Goal: Check status

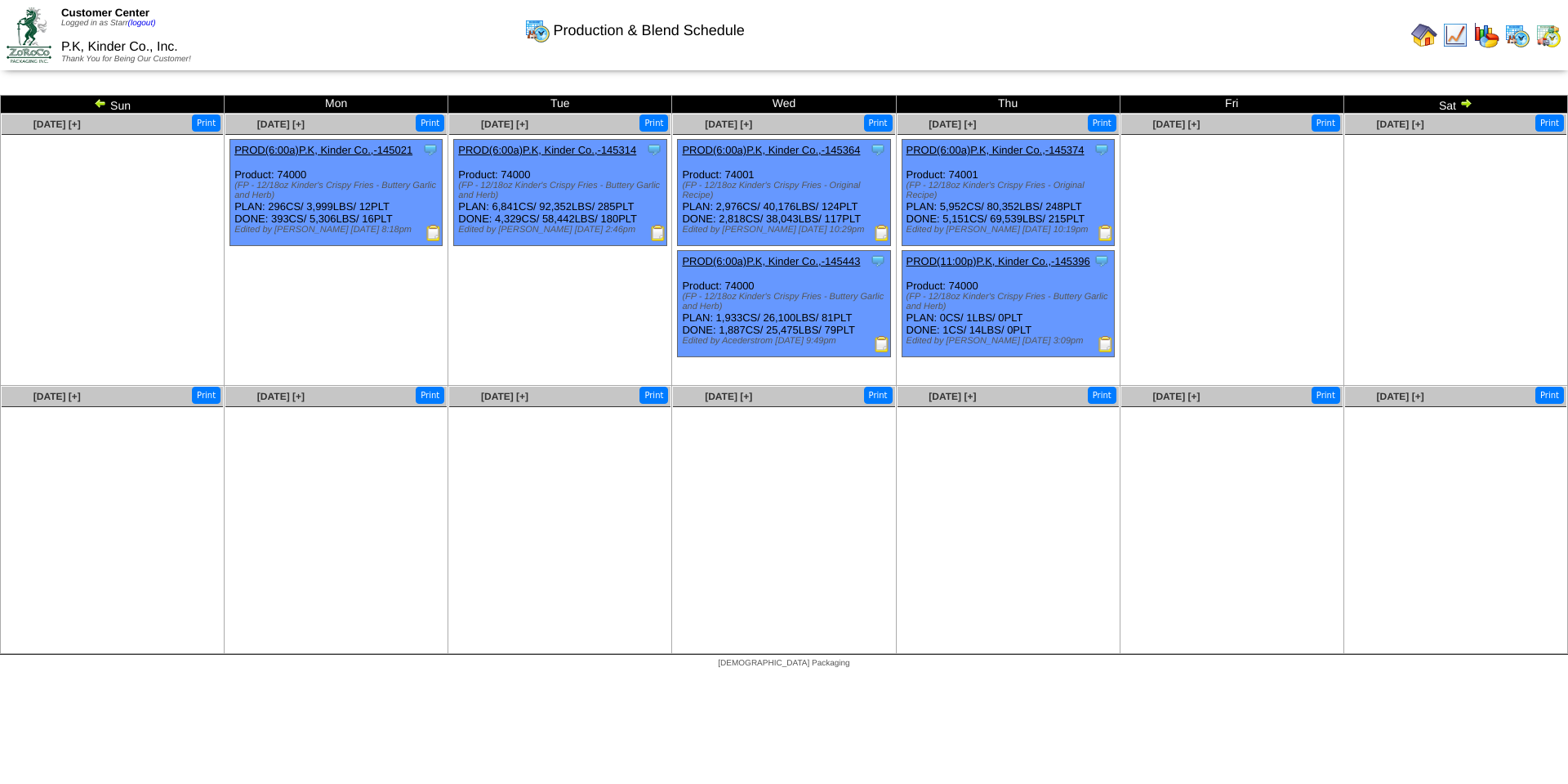
click at [1463, 103] on img at bounding box center [1466, 103] width 13 height 13
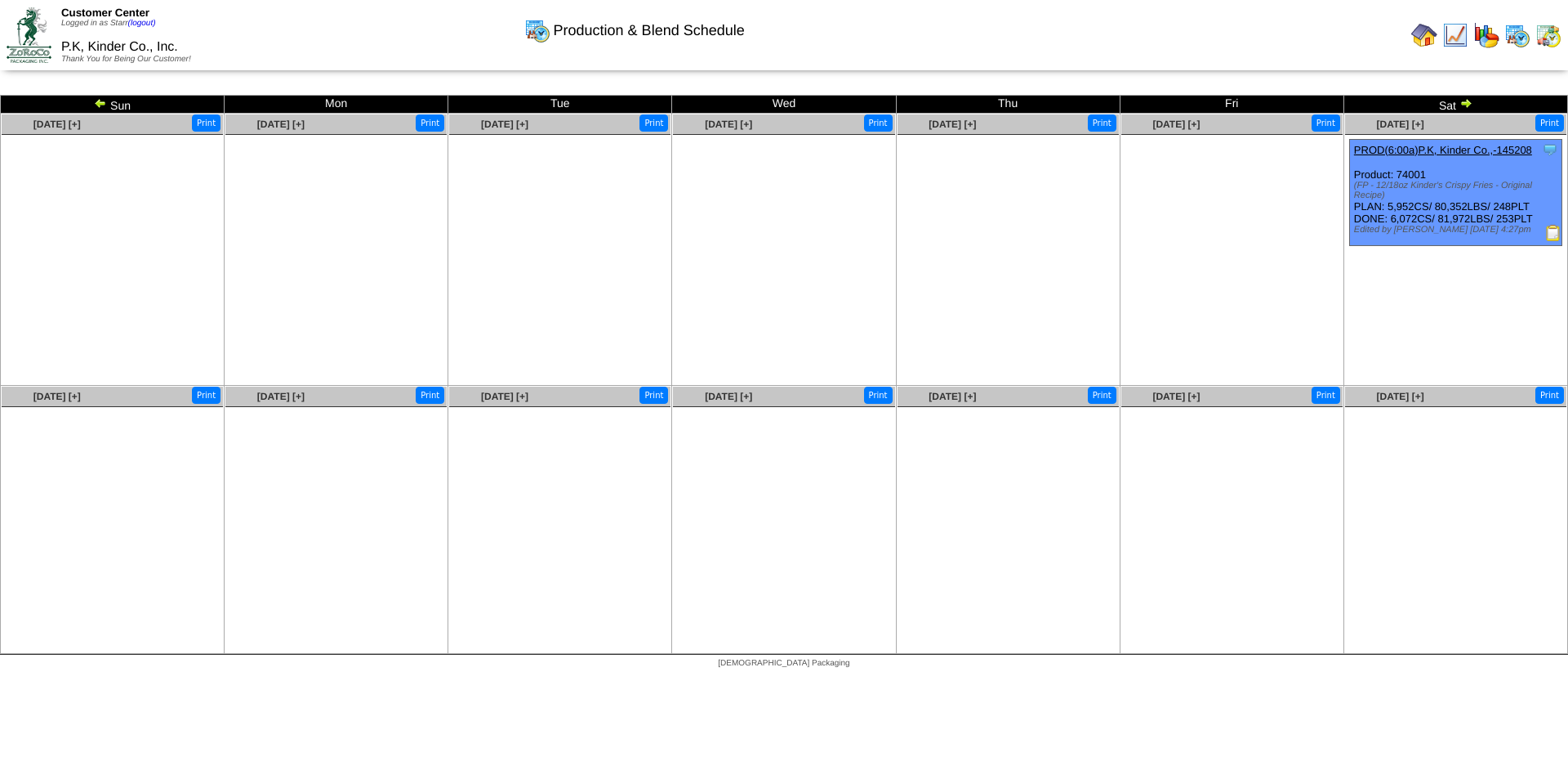
click at [1463, 103] on img at bounding box center [1466, 103] width 13 height 13
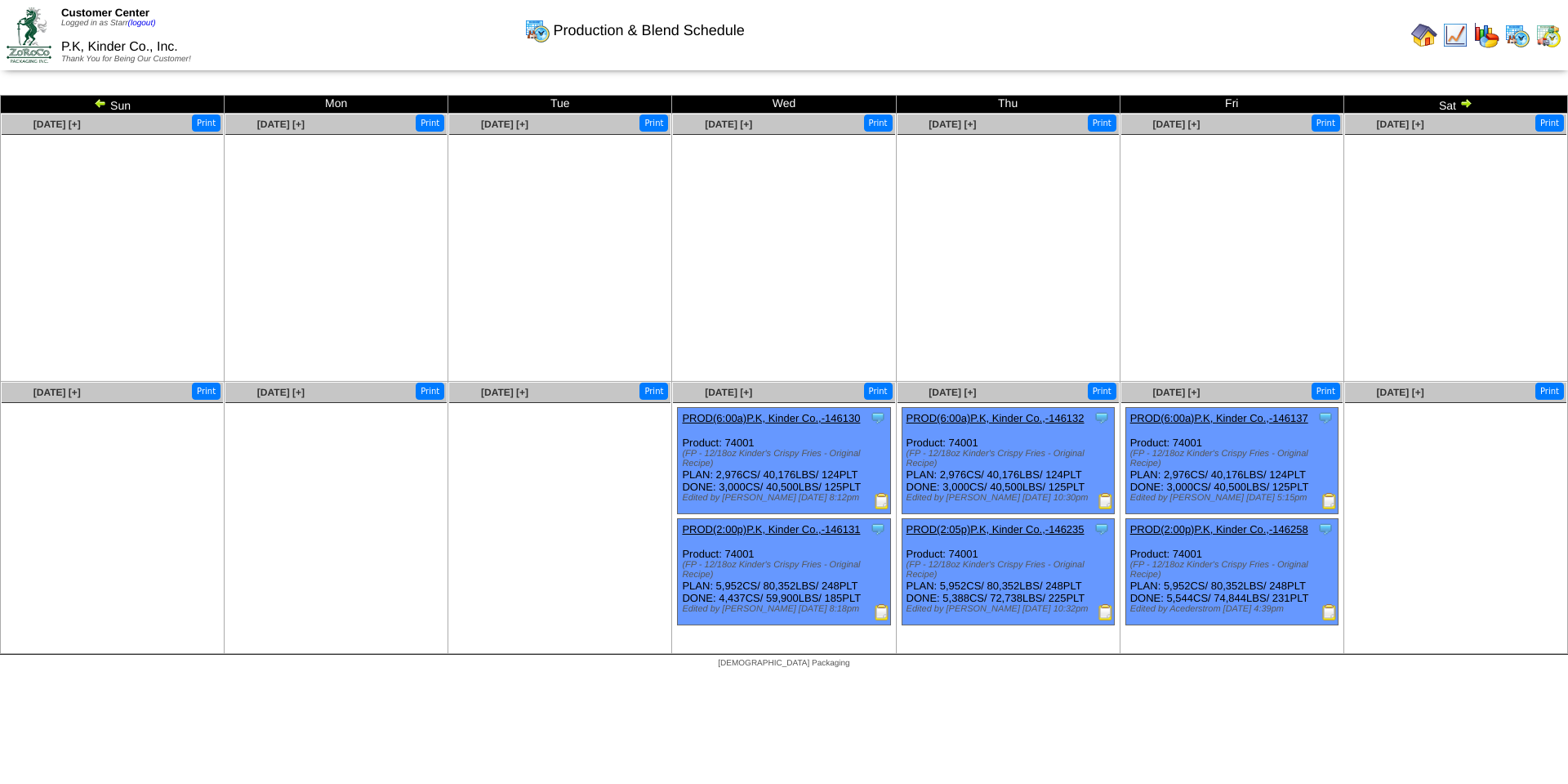
click at [1466, 99] on img at bounding box center [1466, 103] width 13 height 13
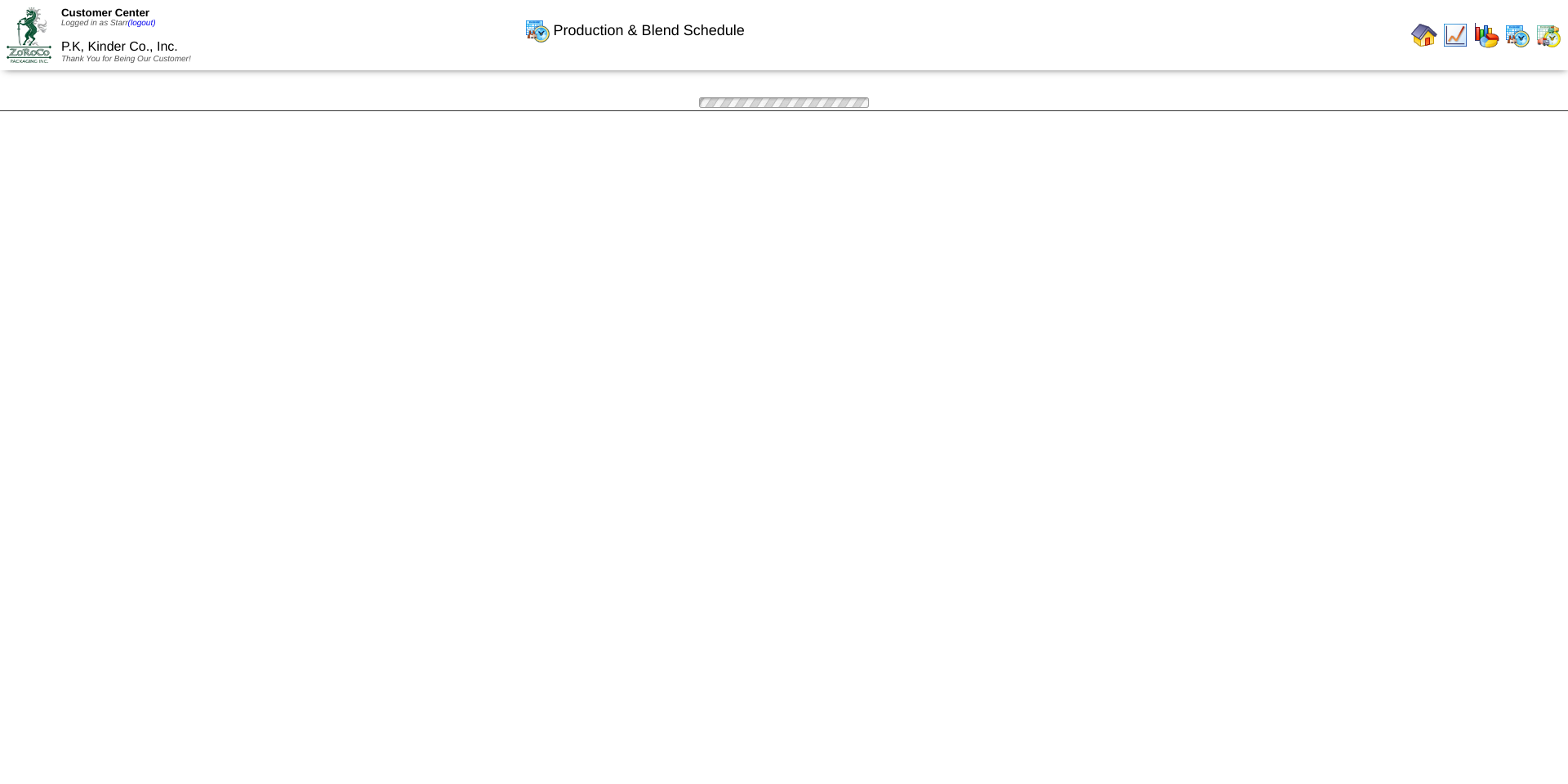
click at [1466, 99] on div at bounding box center [784, 102] width 1568 height 16
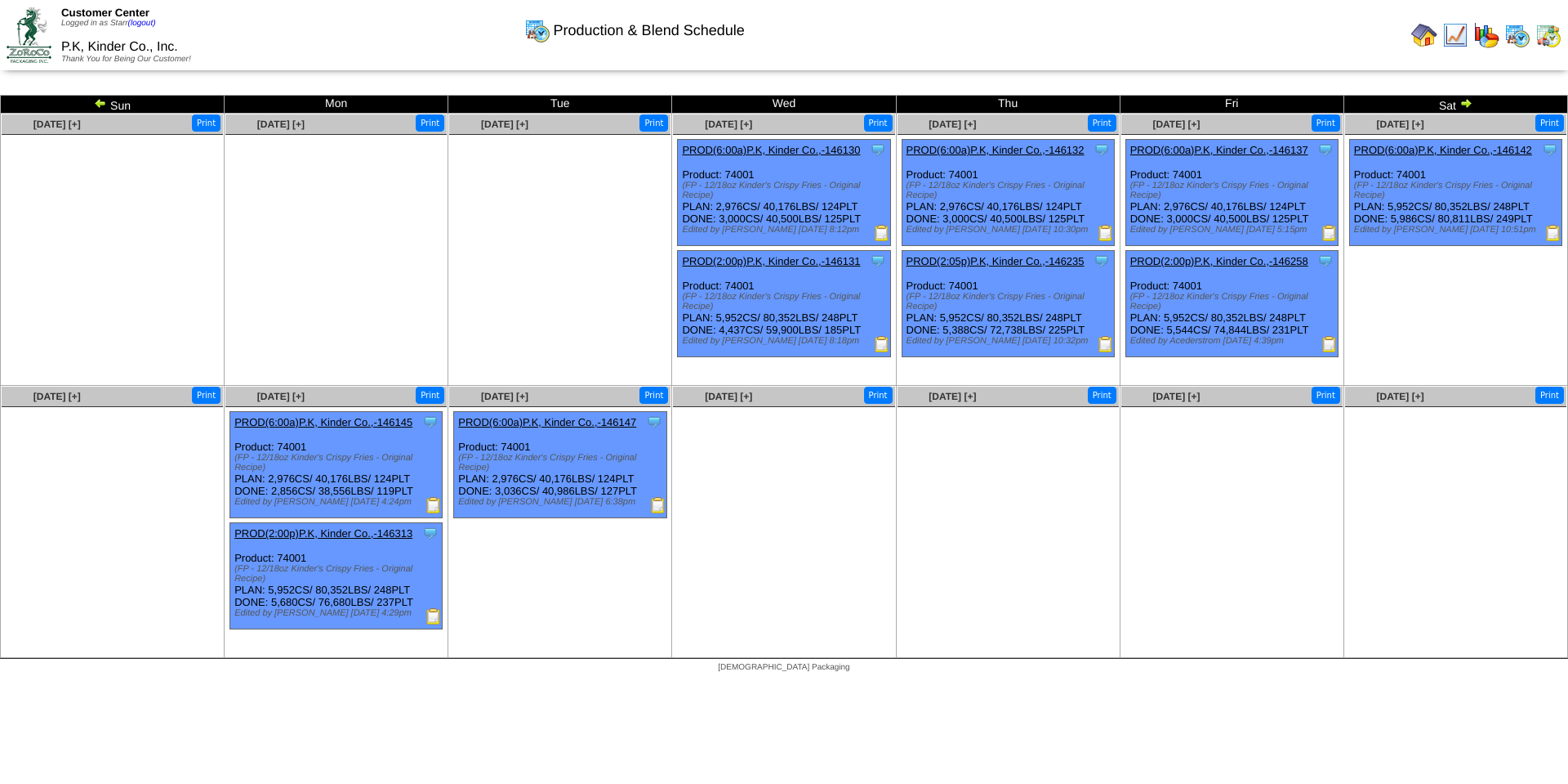
click at [1463, 99] on img at bounding box center [1466, 103] width 13 height 13
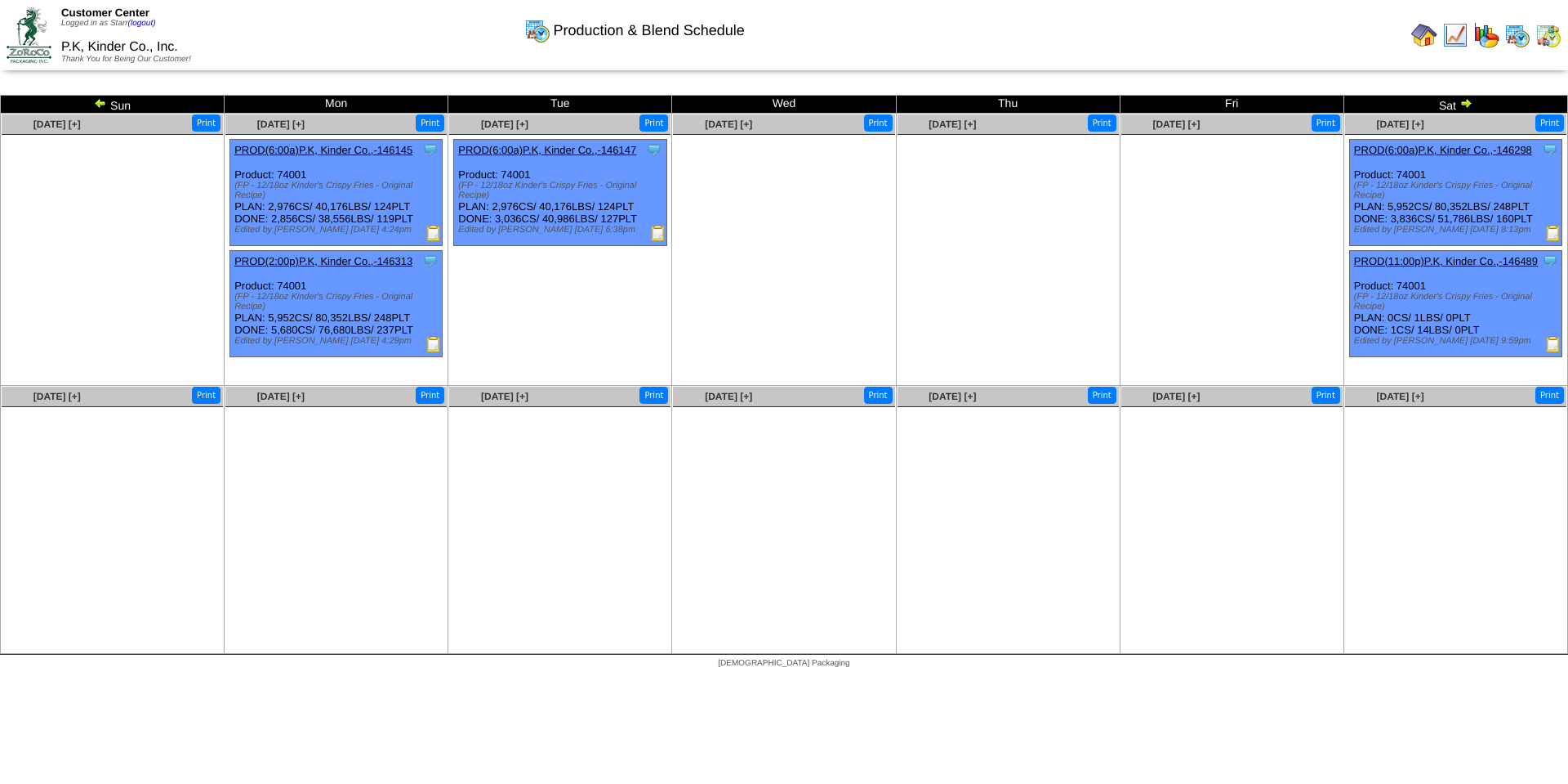
click at [1463, 99] on img at bounding box center [1466, 103] width 13 height 13
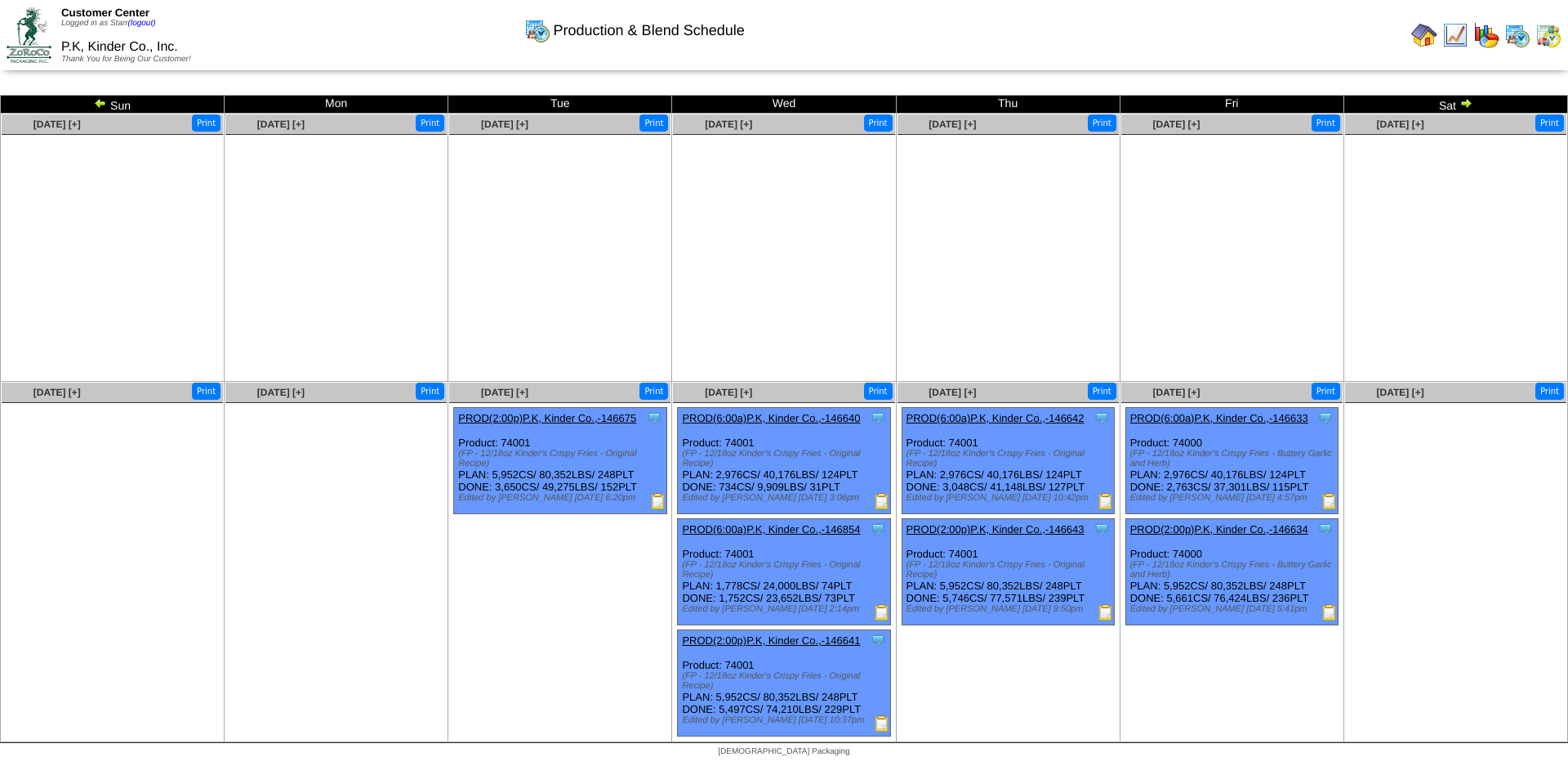
click at [1463, 99] on img at bounding box center [1466, 103] width 13 height 13
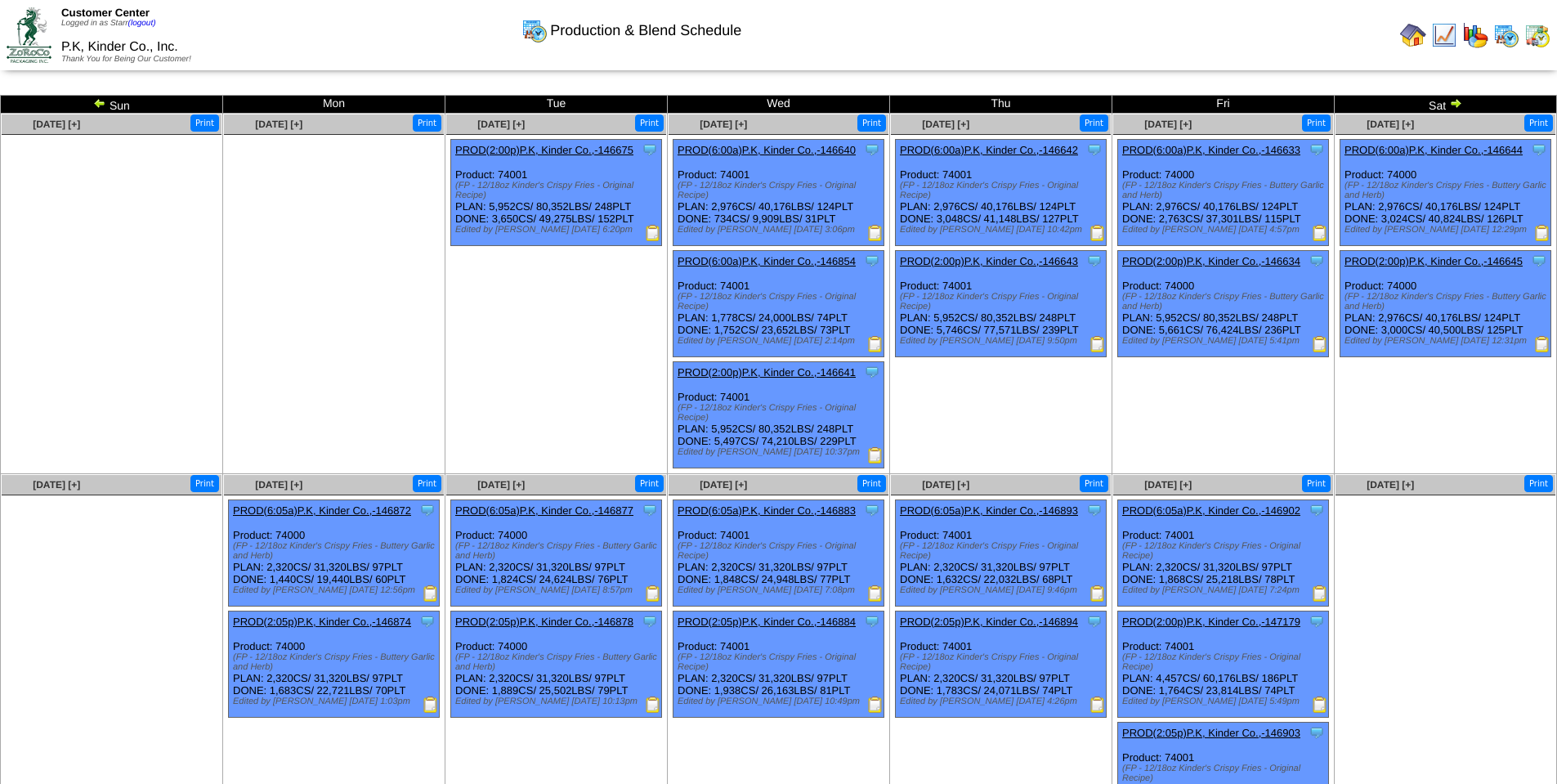
click at [1464, 99] on td "Sat" at bounding box center [1446, 104] width 223 height 18
click at [1458, 104] on img at bounding box center [1456, 103] width 13 height 13
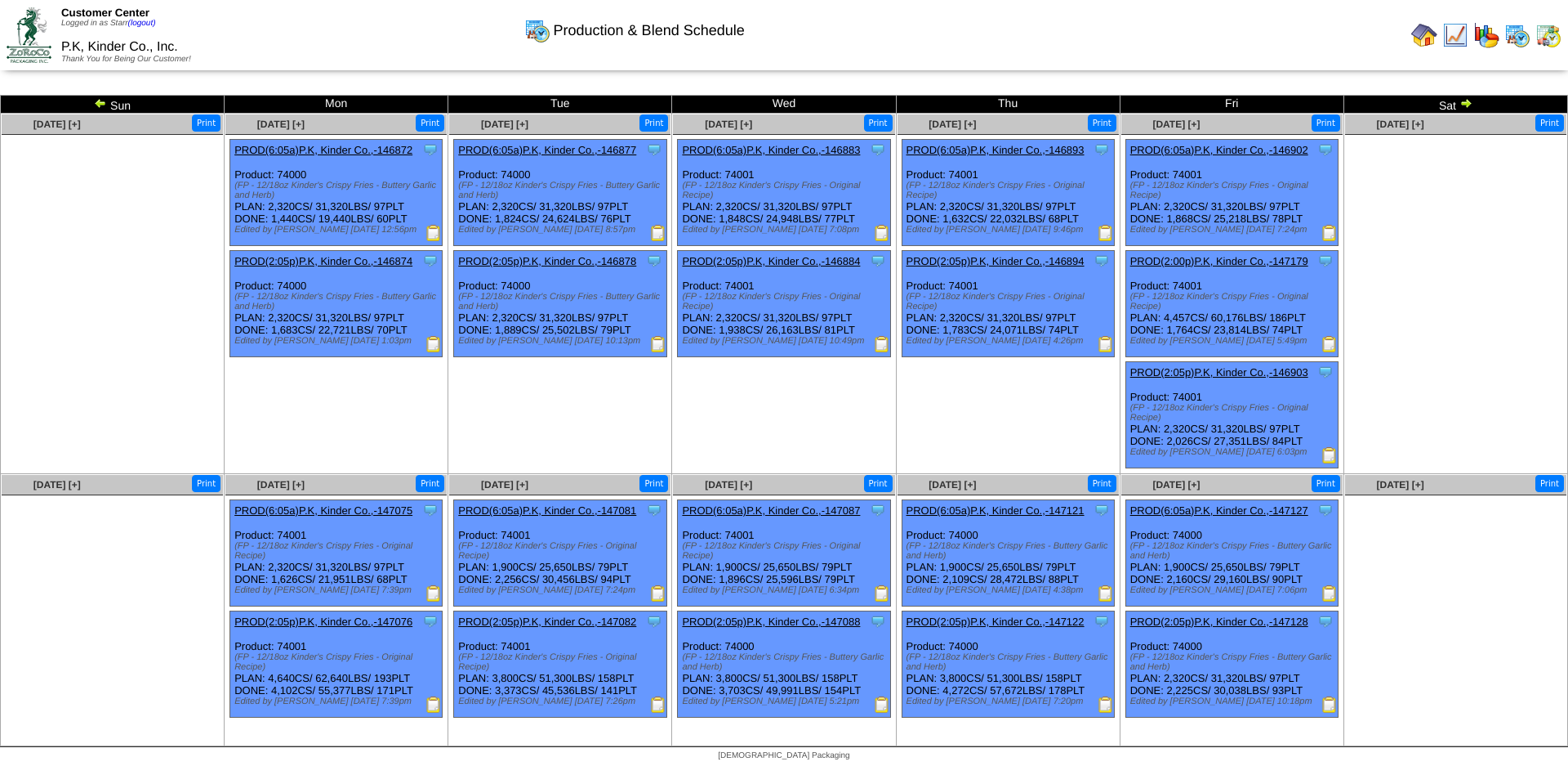
click at [1465, 102] on img at bounding box center [1466, 103] width 13 height 13
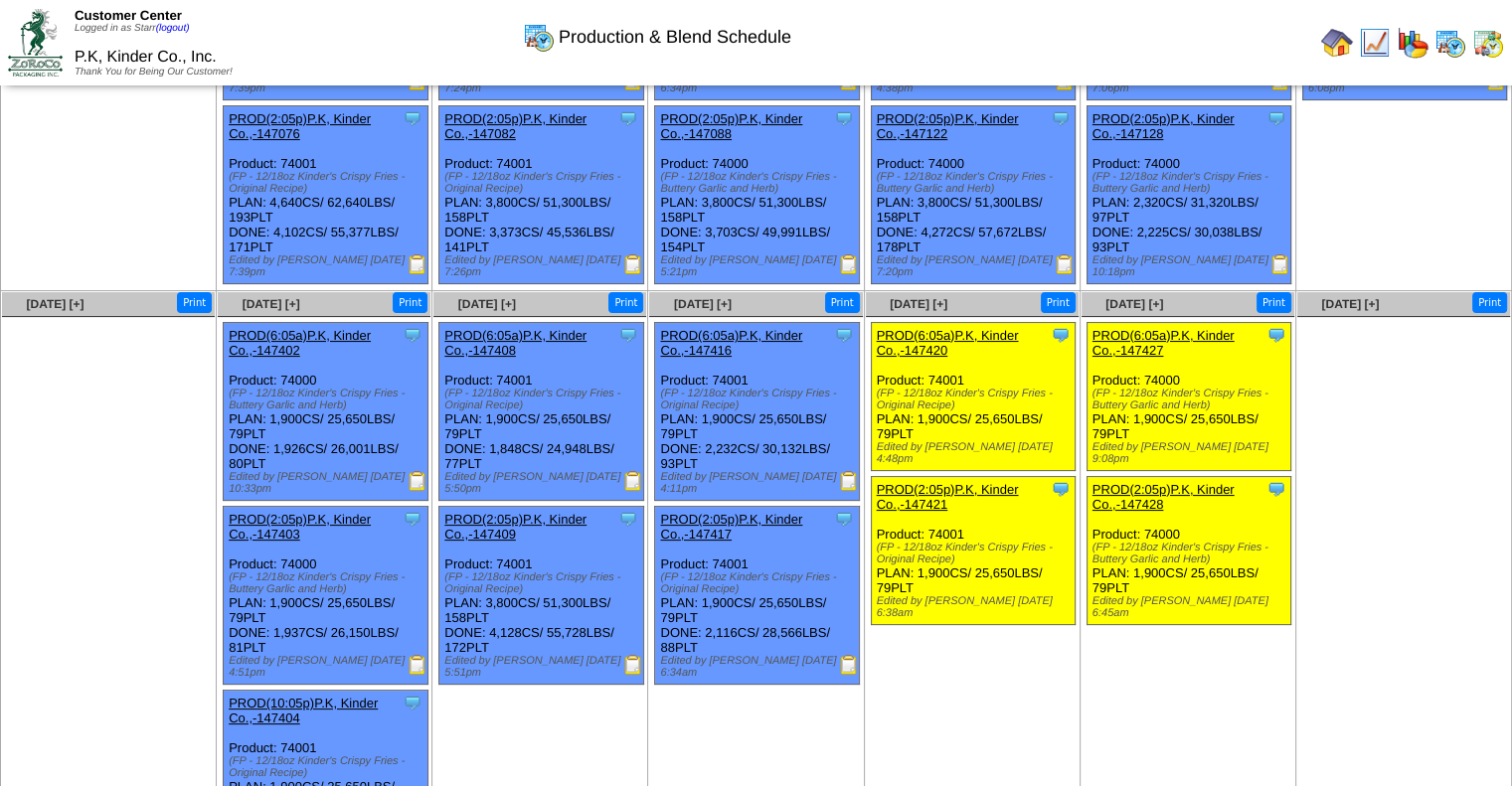
scroll to position [350, 0]
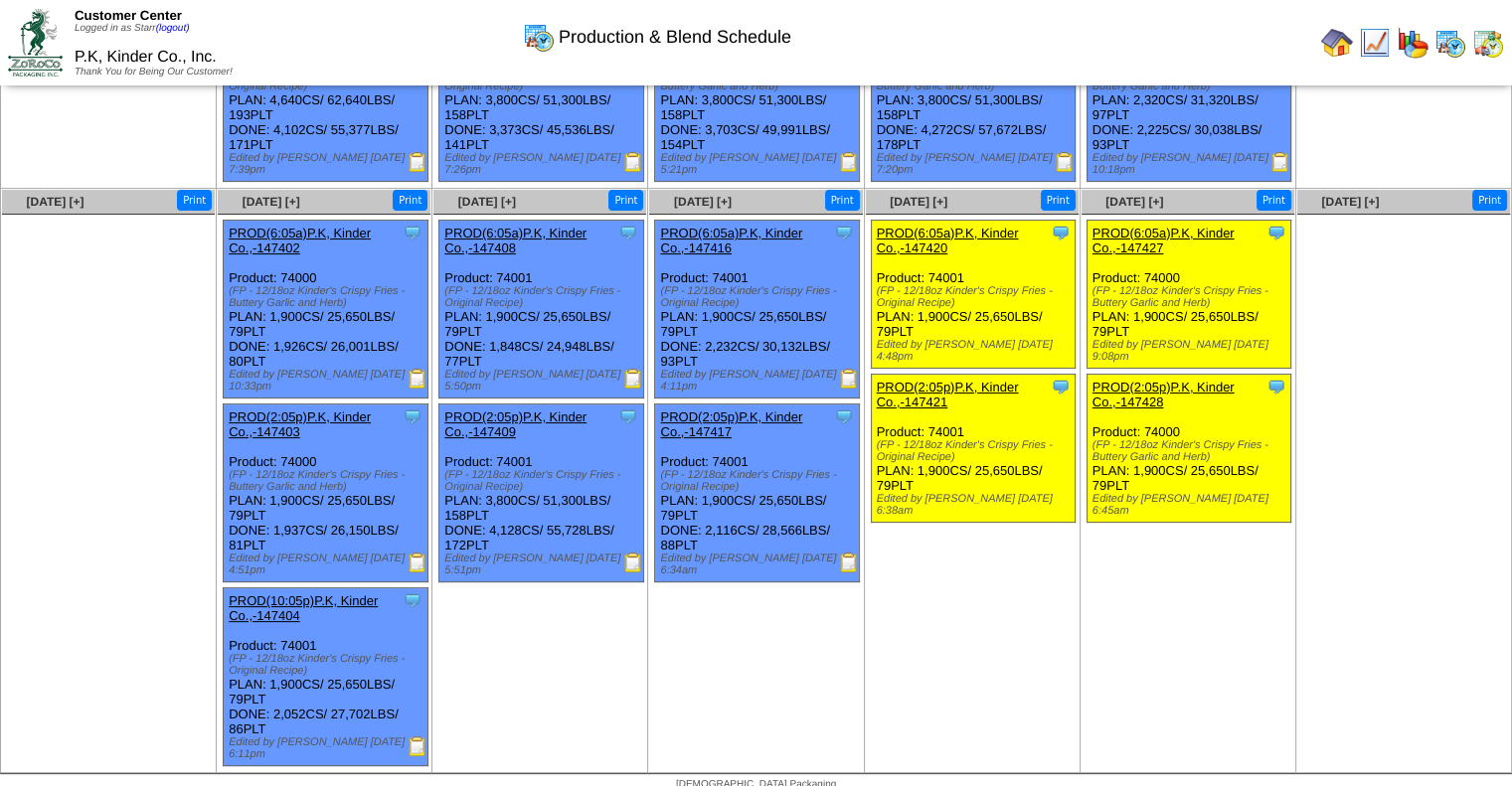
click at [849, 552] on img at bounding box center [849, 562] width 20 height 20
